Goal: Find specific page/section: Find specific page/section

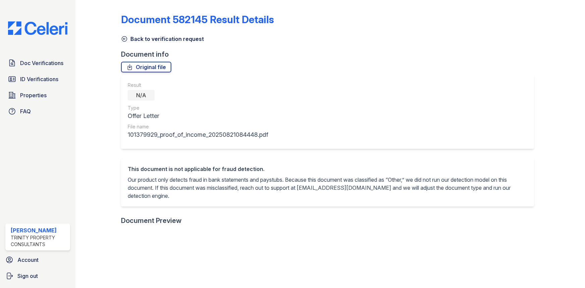
click at [44, 76] on span "ID Verifications" at bounding box center [39, 79] width 38 height 8
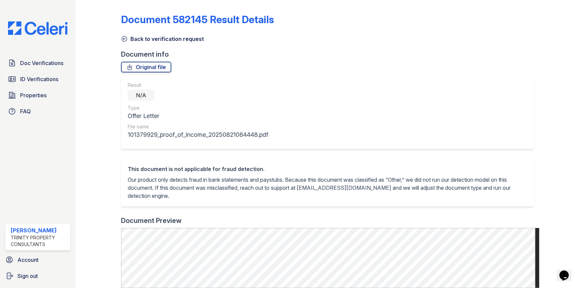
scroll to position [251, 0]
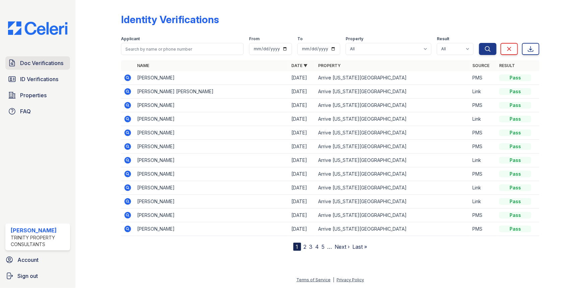
click at [63, 60] on span "Doc Verifications" at bounding box center [41, 63] width 43 height 8
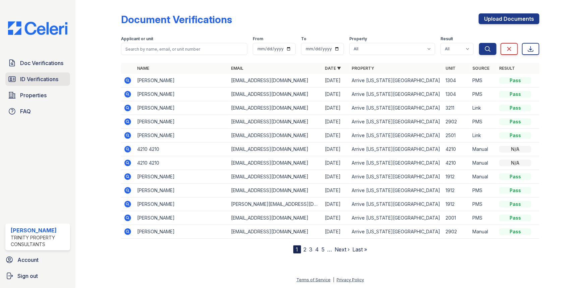
click at [45, 81] on span "ID Verifications" at bounding box center [39, 79] width 38 height 8
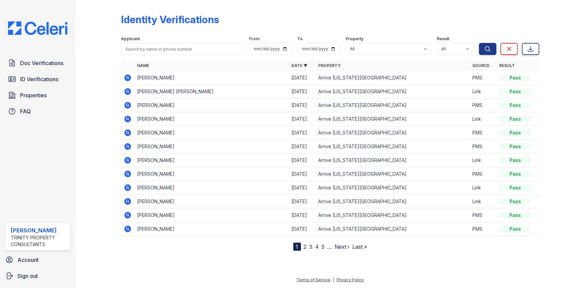
click at [583, 262] on div "Identity Verifications Filter Applicant From To Property All Arrive [US_STATE][…" at bounding box center [329, 144] width 509 height 288
drag, startPoint x: 24, startPoint y: 171, endPoint x: 34, endPoint y: 162, distance: 13.3
click at [25, 171] on div "Doc Verifications ID Verifications Properties FAQ [PERSON_NAME] Trinity Propert…" at bounding box center [37, 144] width 75 height 288
